Goal: Communication & Community: Answer question/provide support

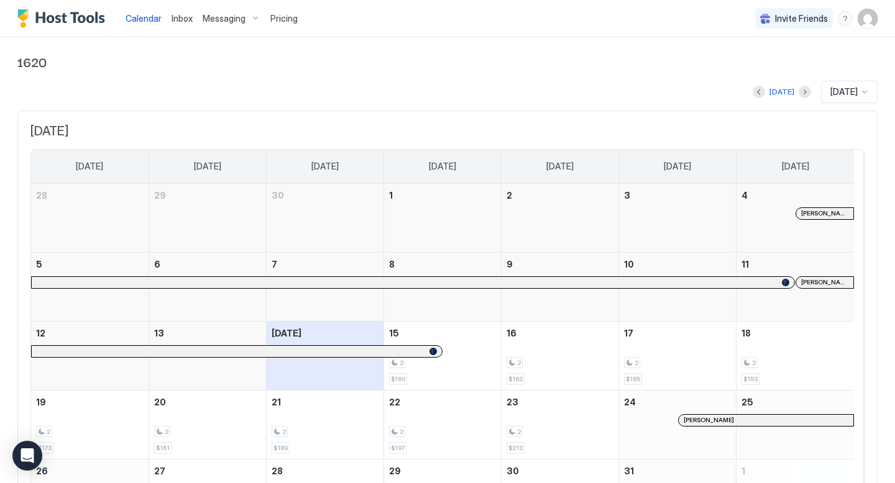
click at [250, 17] on div "Messaging" at bounding box center [232, 18] width 68 height 21
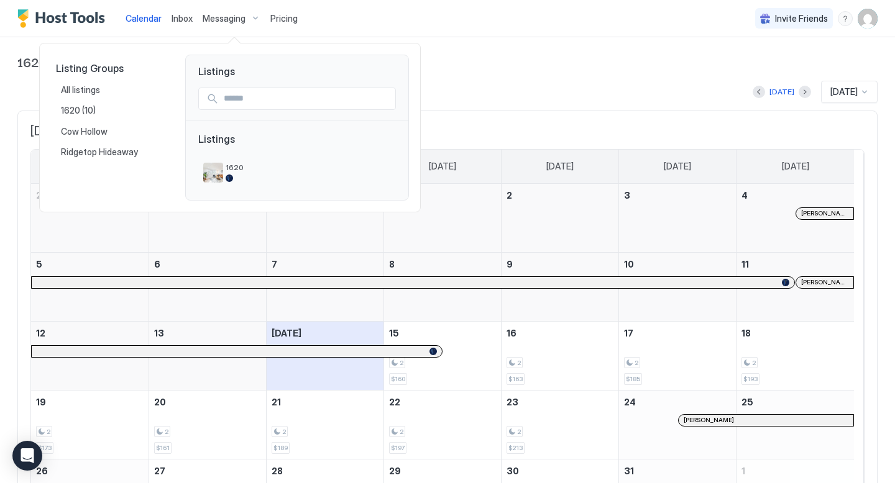
click at [177, 18] on div at bounding box center [447, 241] width 895 height 483
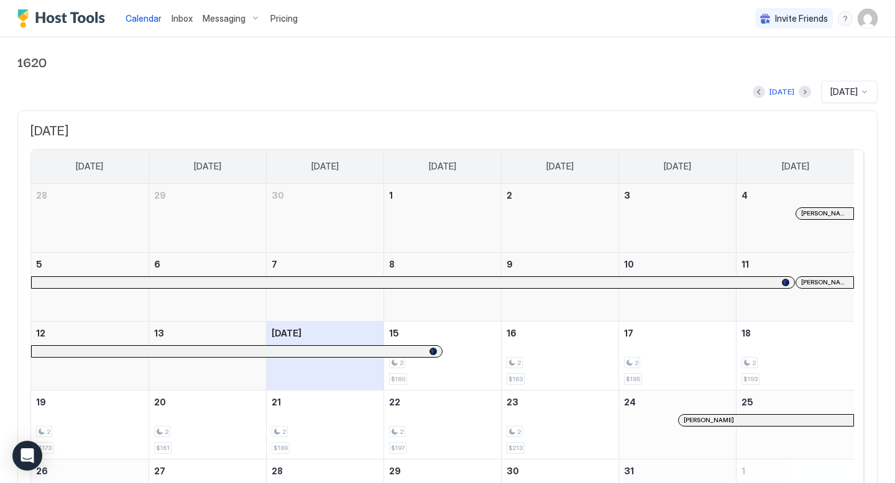
click at [179, 19] on span "Inbox" at bounding box center [181, 18] width 21 height 11
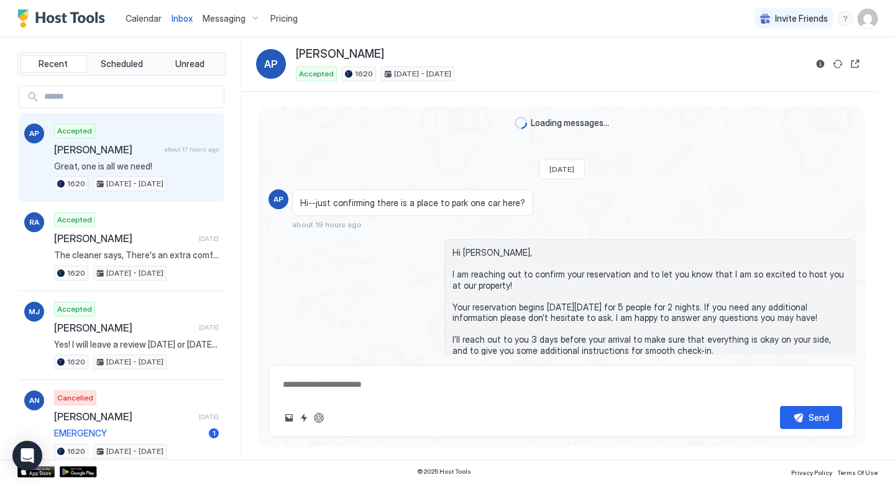
scroll to position [249, 0]
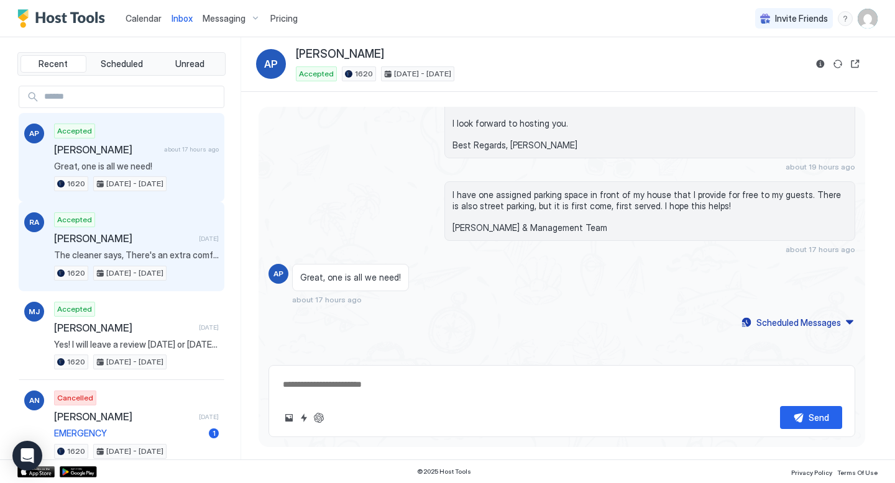
click at [140, 234] on span "[PERSON_NAME]" at bounding box center [124, 238] width 140 height 12
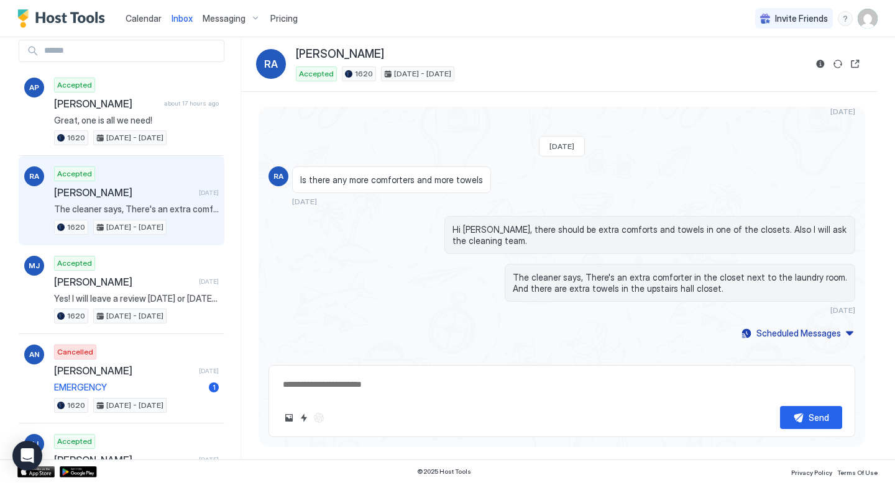
scroll to position [50, 0]
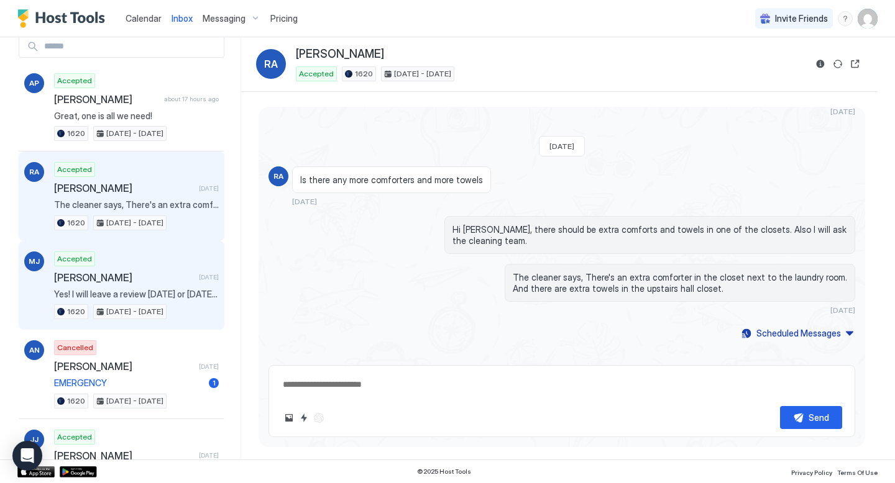
click at [152, 284] on div "Accepted [PERSON_NAME] [DATE] Yes! I will leave a review [DATE] or [DATE]. I do…" at bounding box center [136, 286] width 165 height 68
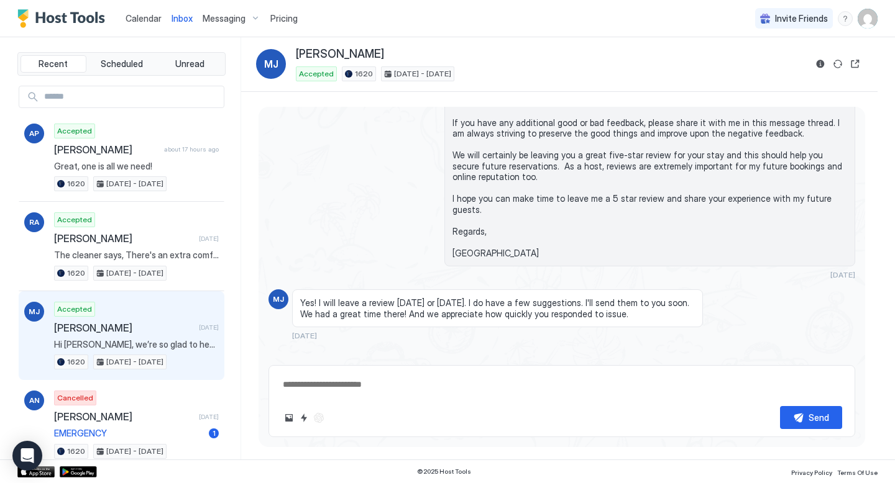
scroll to position [1534, 0]
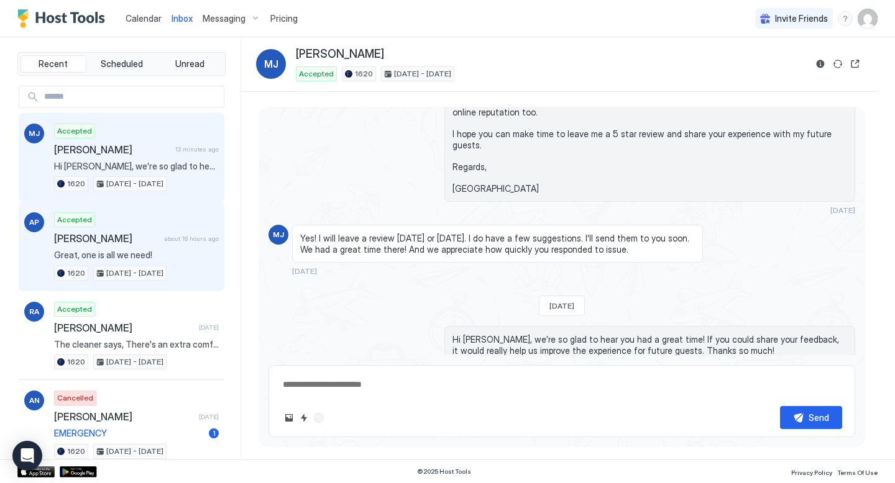
click at [153, 245] on div "Accepted [PERSON_NAME] about 18 hours ago Great, one is all we need! [DATE] - […" at bounding box center [136, 246] width 165 height 68
type textarea "*"
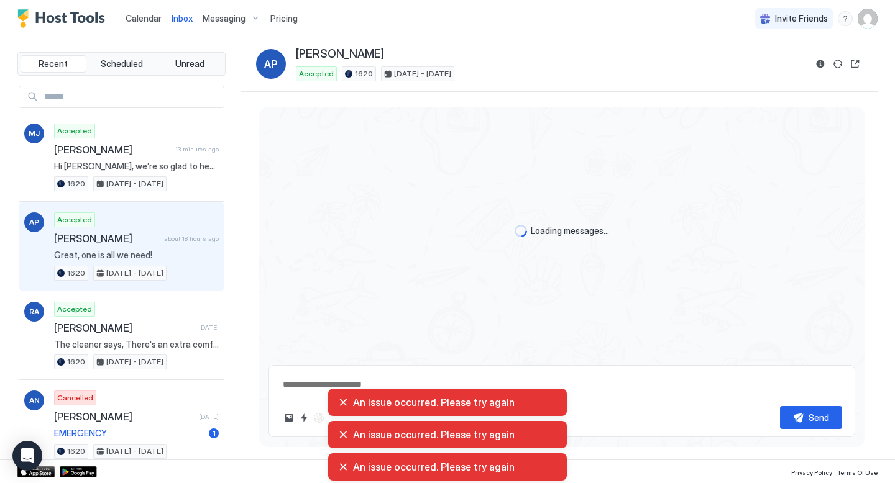
click at [342, 403] on div "An issue occurred. Please try again" at bounding box center [447, 402] width 219 height 12
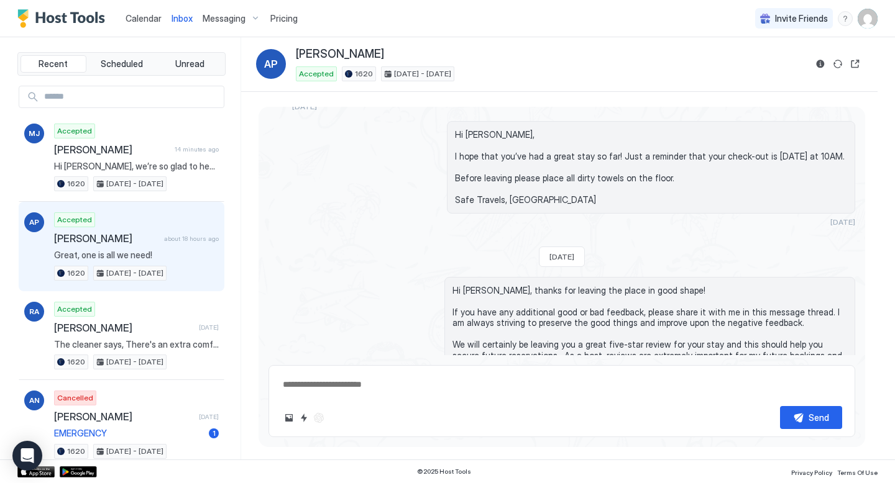
scroll to position [1350, 0]
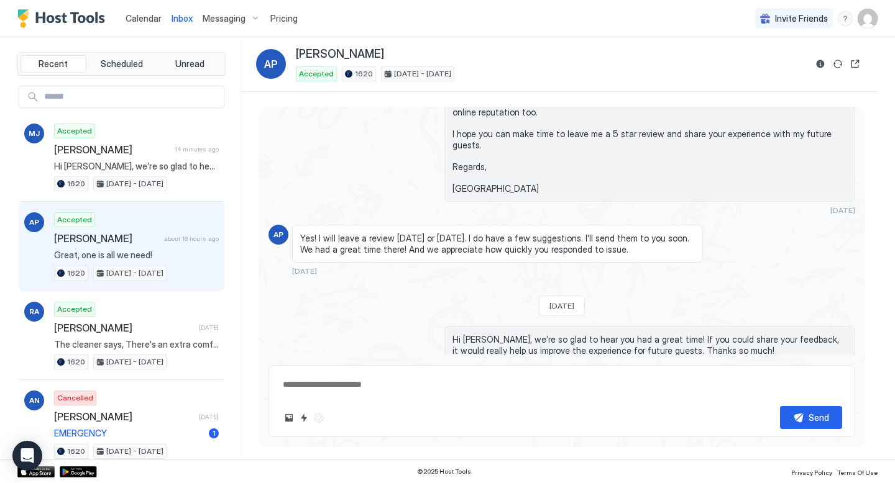
click at [171, 250] on span "Great, one is all we need!" at bounding box center [136, 255] width 165 height 11
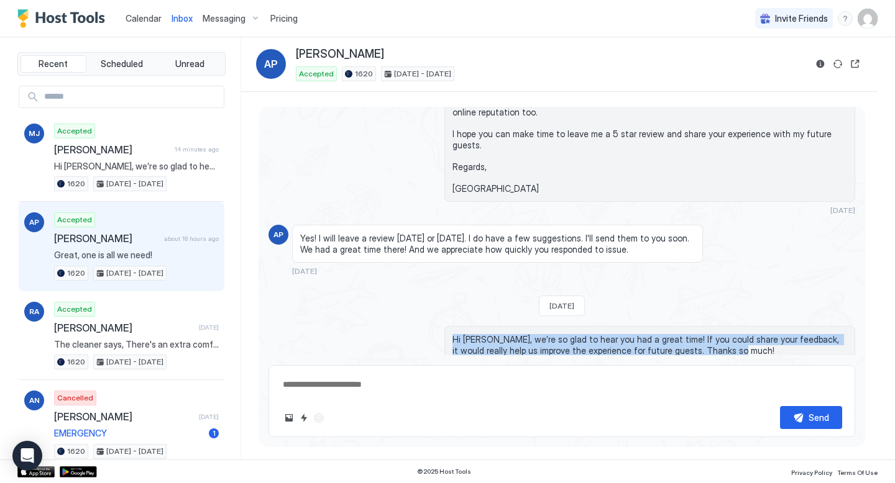
drag, startPoint x: 450, startPoint y: 319, endPoint x: 713, endPoint y: 332, distance: 263.1
click at [713, 334] on span "Hi [PERSON_NAME], we’re so glad to hear you had a great time! If you could shar…" at bounding box center [649, 345] width 394 height 22
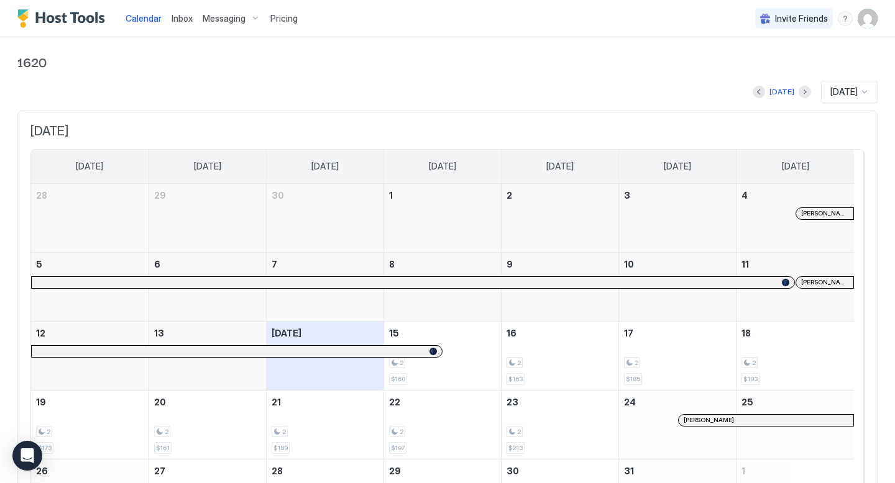
click at [180, 18] on span "Inbox" at bounding box center [181, 18] width 21 height 11
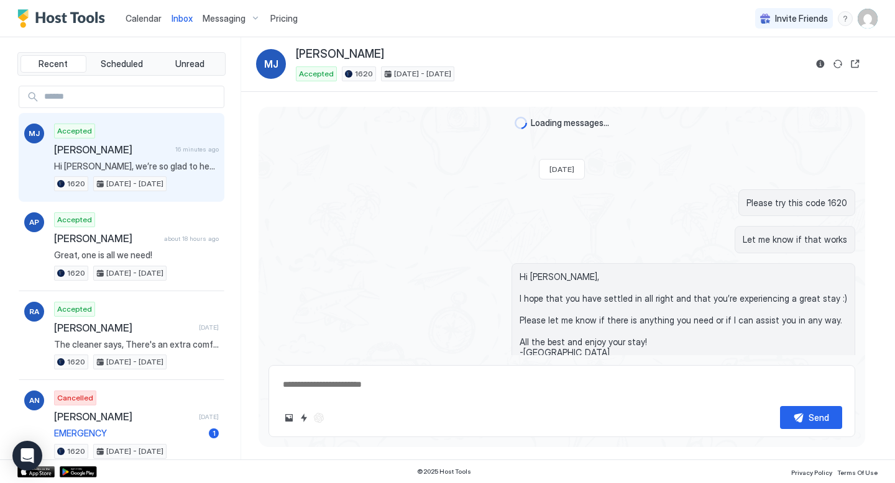
scroll to position [1534, 0]
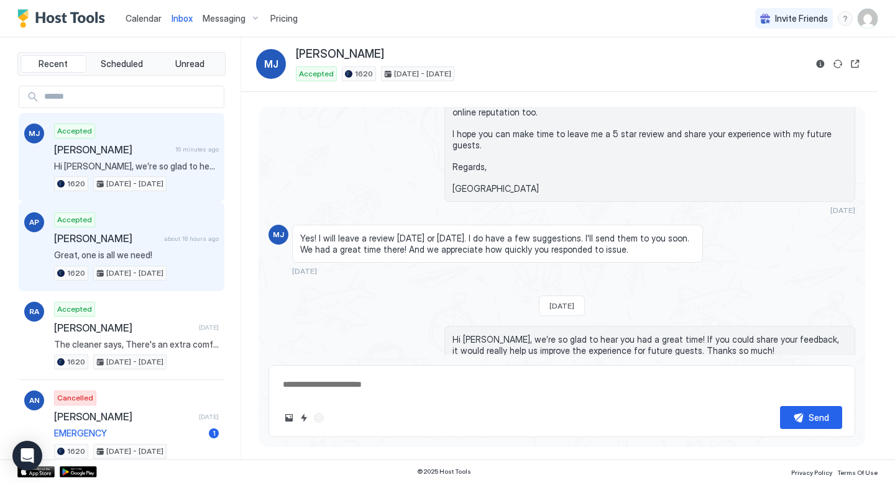
click at [146, 250] on span "Great, one is all we need!" at bounding box center [136, 255] width 165 height 11
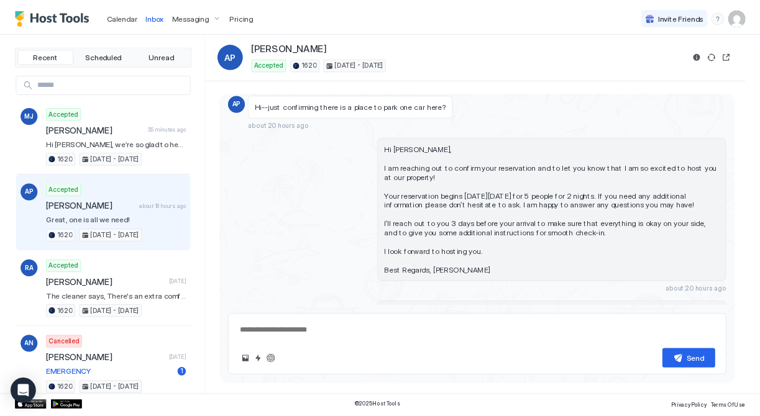
scroll to position [207, 0]
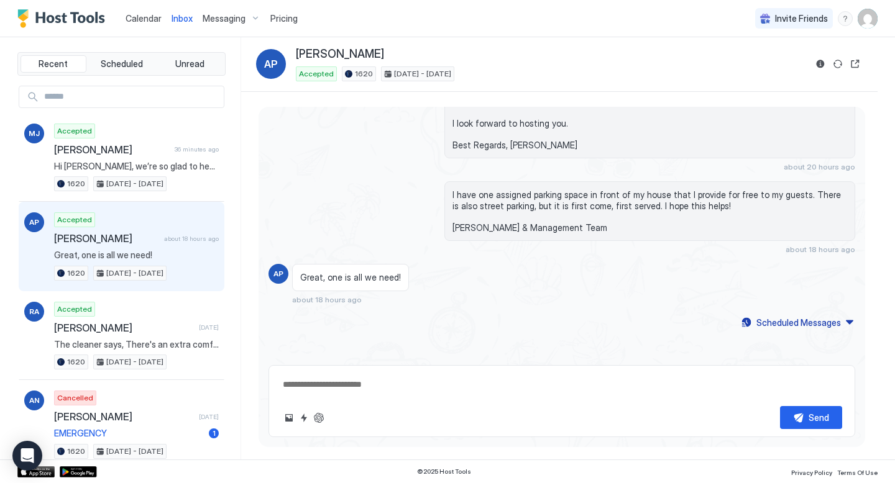
type textarea "*"
